Goal: Obtain resource: Obtain resource

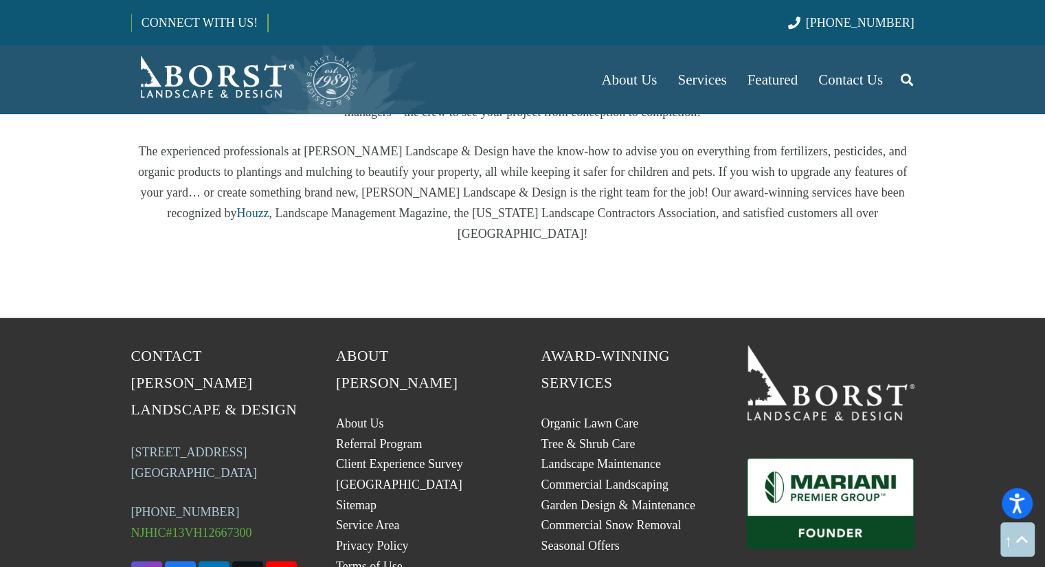
scroll to position [2723, 0]
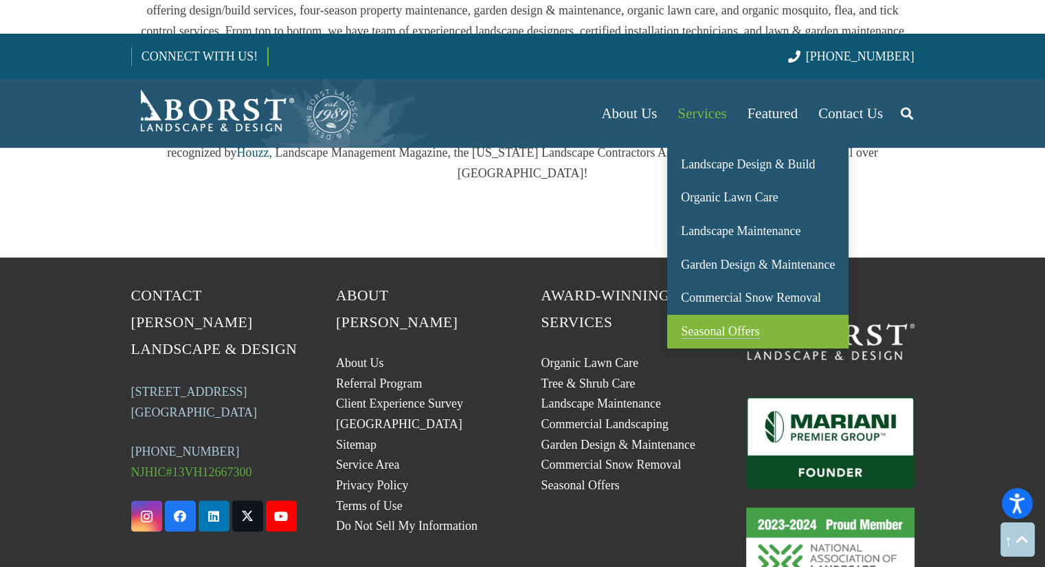
click at [732, 324] on span "Seasonal Offers" at bounding box center [720, 331] width 78 height 14
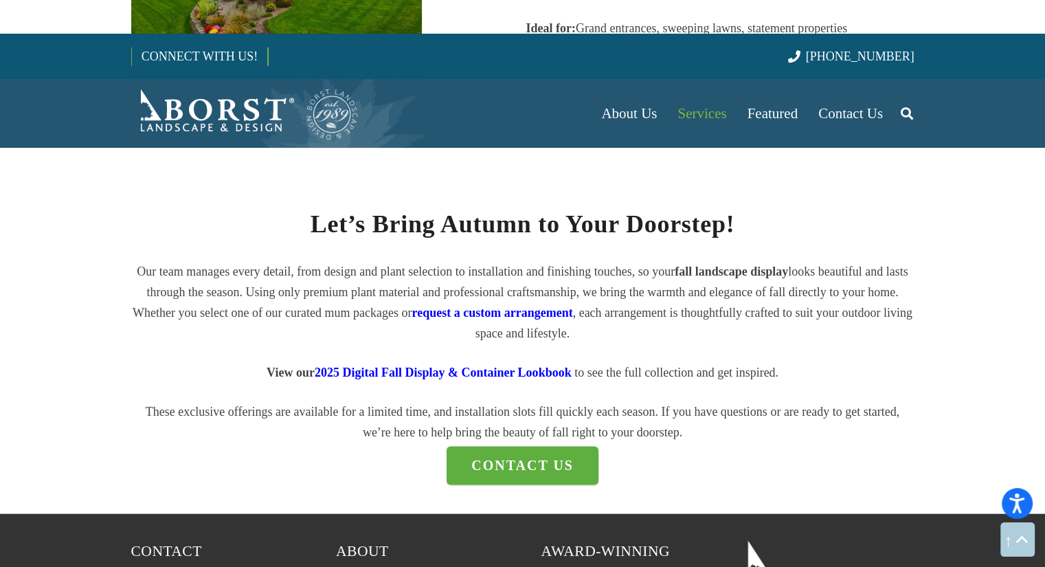
scroll to position [1620, 0]
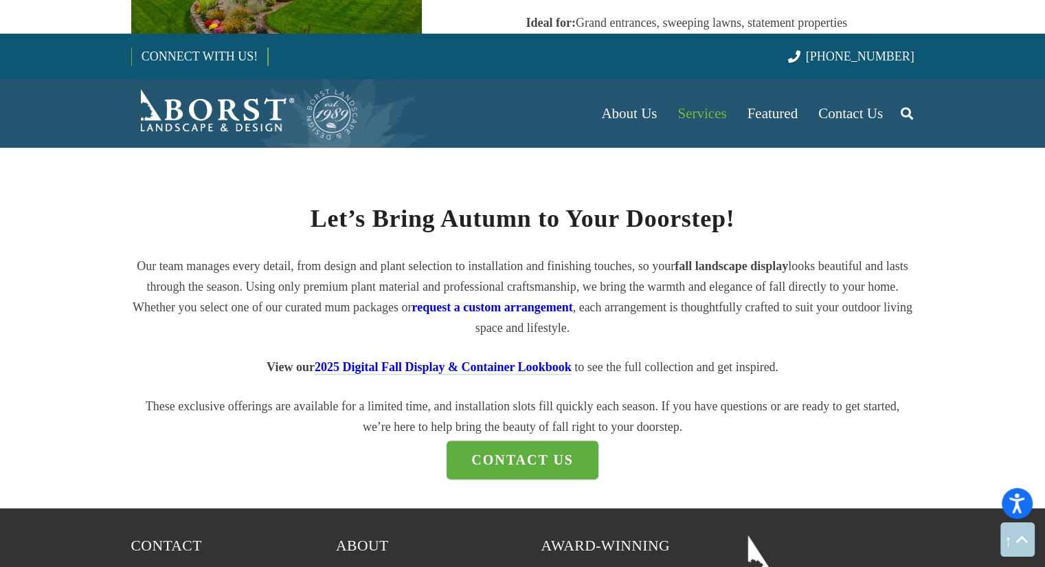
click at [561, 360] on span "2025 Digital Fall Display & Container Lookbook" at bounding box center [443, 367] width 257 height 14
